Goal: Use online tool/utility

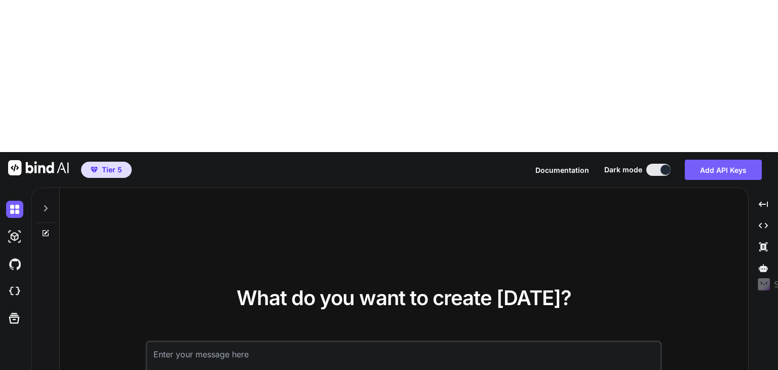
click at [45, 204] on icon at bounding box center [46, 208] width 8 height 8
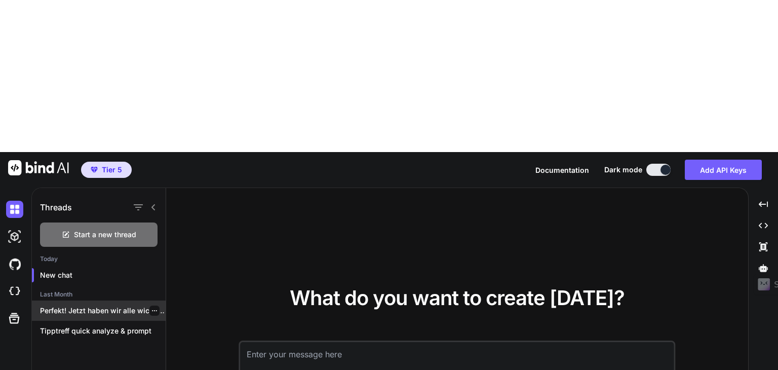
click at [78, 300] on div "Perfekt! Jetzt haben wir alle wichtigen Details..." at bounding box center [99, 310] width 134 height 20
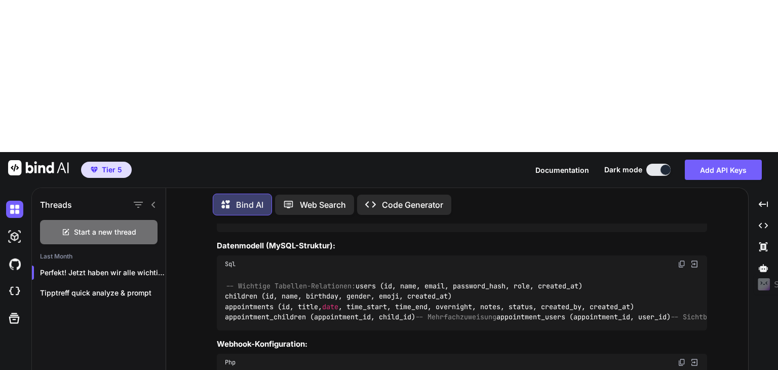
scroll to position [3600, 0]
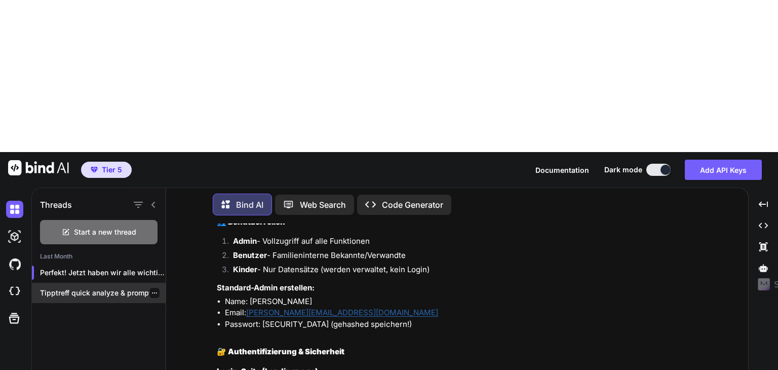
click at [83, 288] on p "Tipptreff quick analyze & prompt" at bounding box center [103, 293] width 126 height 10
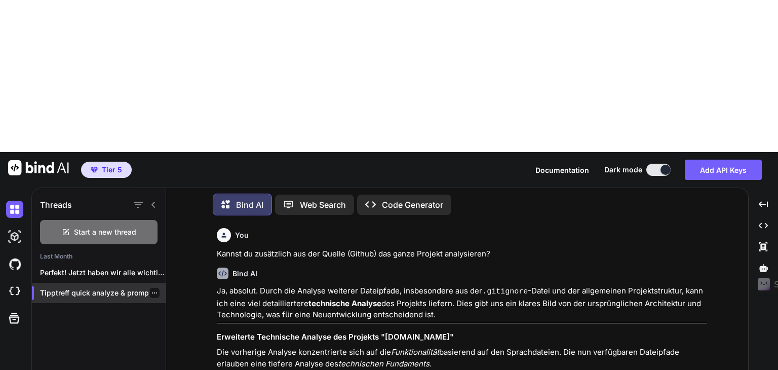
scroll to position [1662, 0]
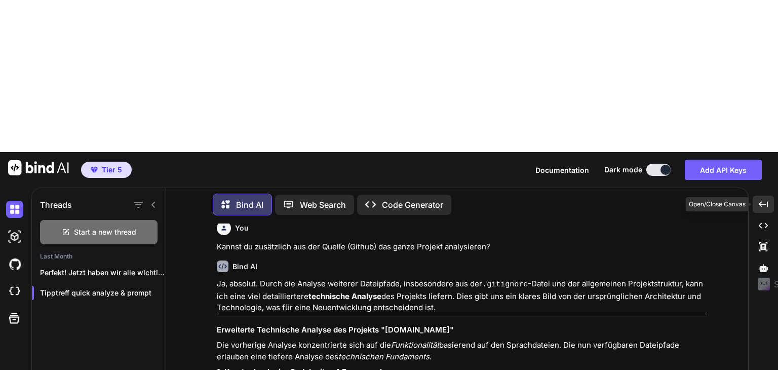
click at [764, 200] on icon "Created with Pixso." at bounding box center [763, 204] width 9 height 9
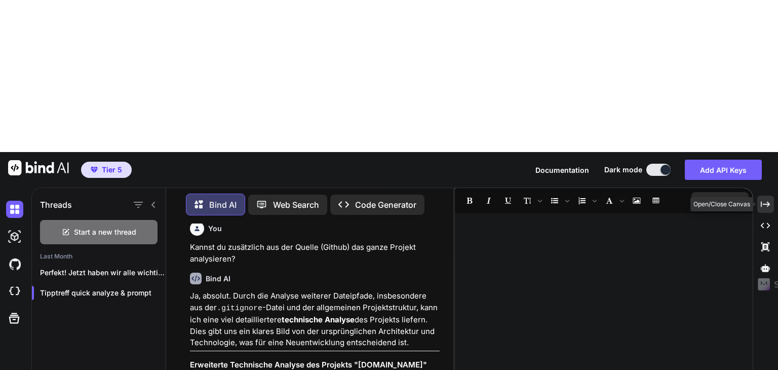
click at [765, 200] on icon "Created with Pixso." at bounding box center [765, 204] width 9 height 9
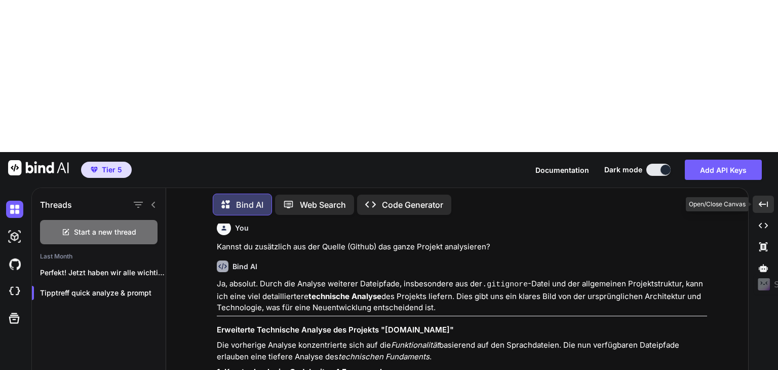
click at [765, 200] on icon "Created with Pixso." at bounding box center [763, 204] width 9 height 9
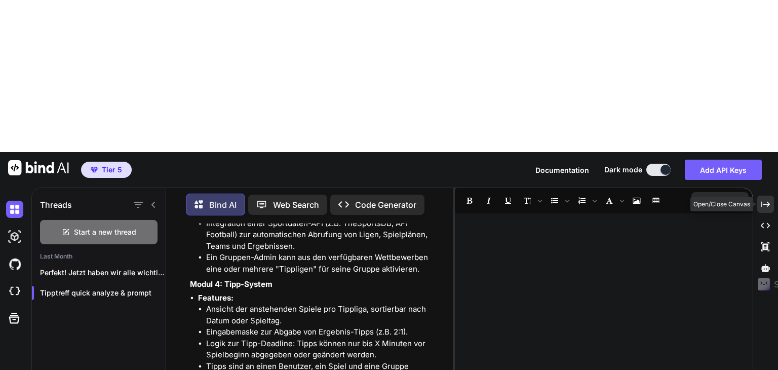
scroll to position [2534, 0]
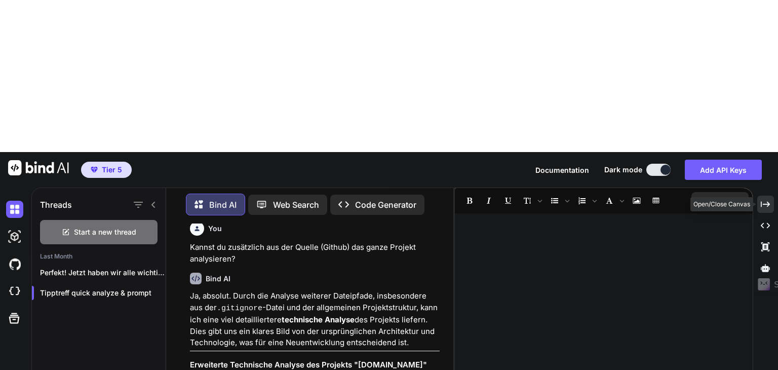
click at [770, 195] on div "Created with Pixso." at bounding box center [765, 203] width 17 height 17
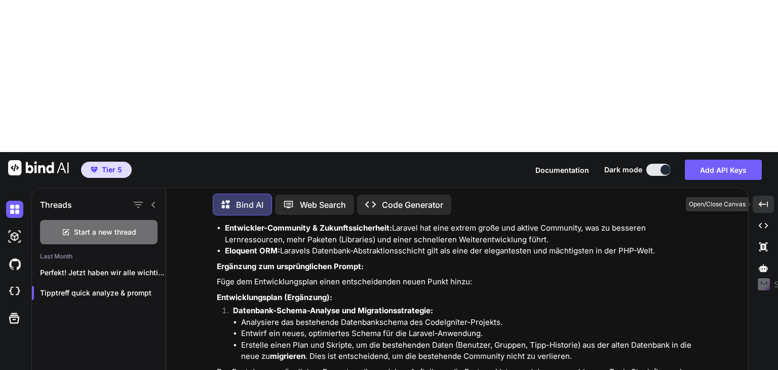
scroll to position [1662, 0]
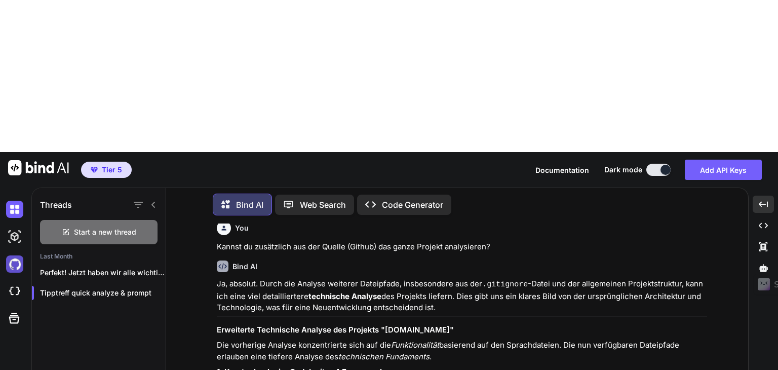
click at [13, 255] on img at bounding box center [14, 263] width 17 height 17
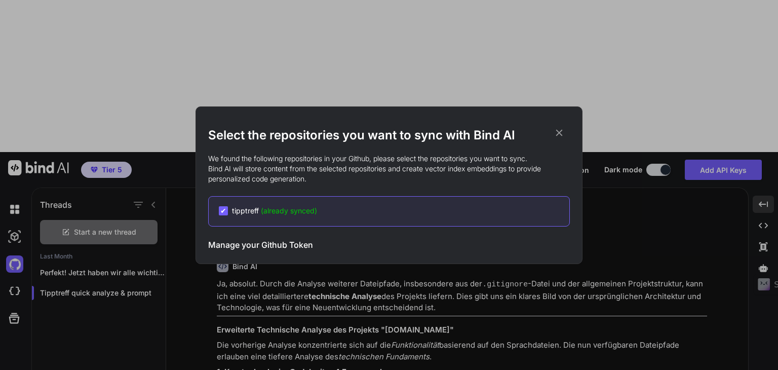
click at [554, 135] on icon at bounding box center [559, 132] width 11 height 11
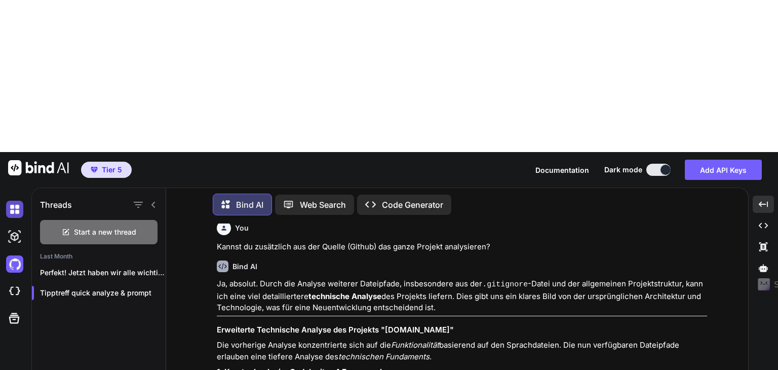
click at [10, 201] on img at bounding box center [14, 209] width 17 height 17
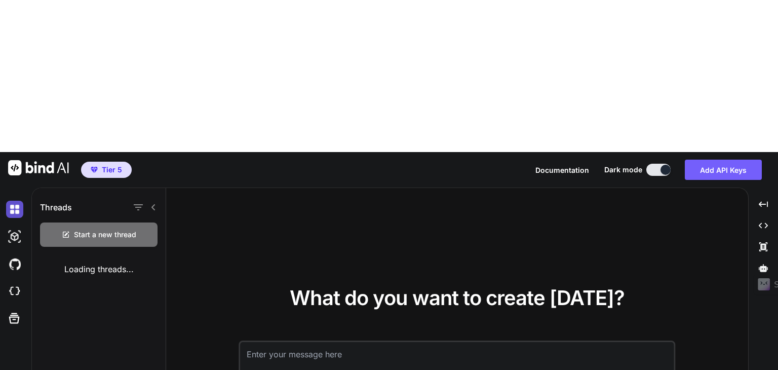
type textarea "x"
